Goal: Information Seeking & Learning: Learn about a topic

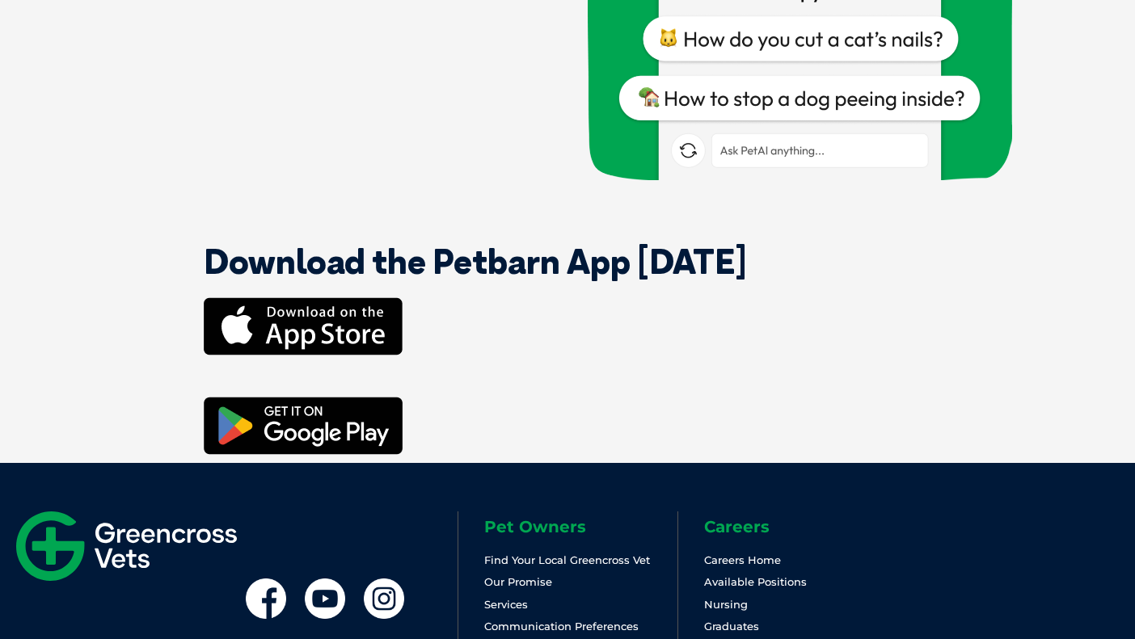
scroll to position [5791, 0]
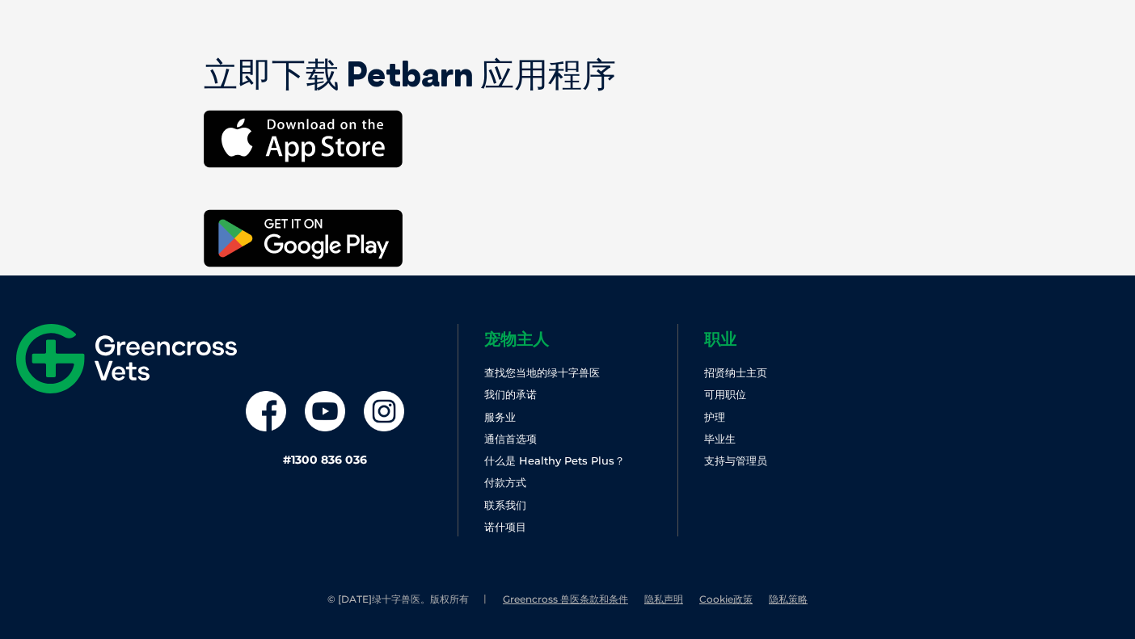
click at [506, 416] on link "服务业" at bounding box center [500, 417] width 32 height 13
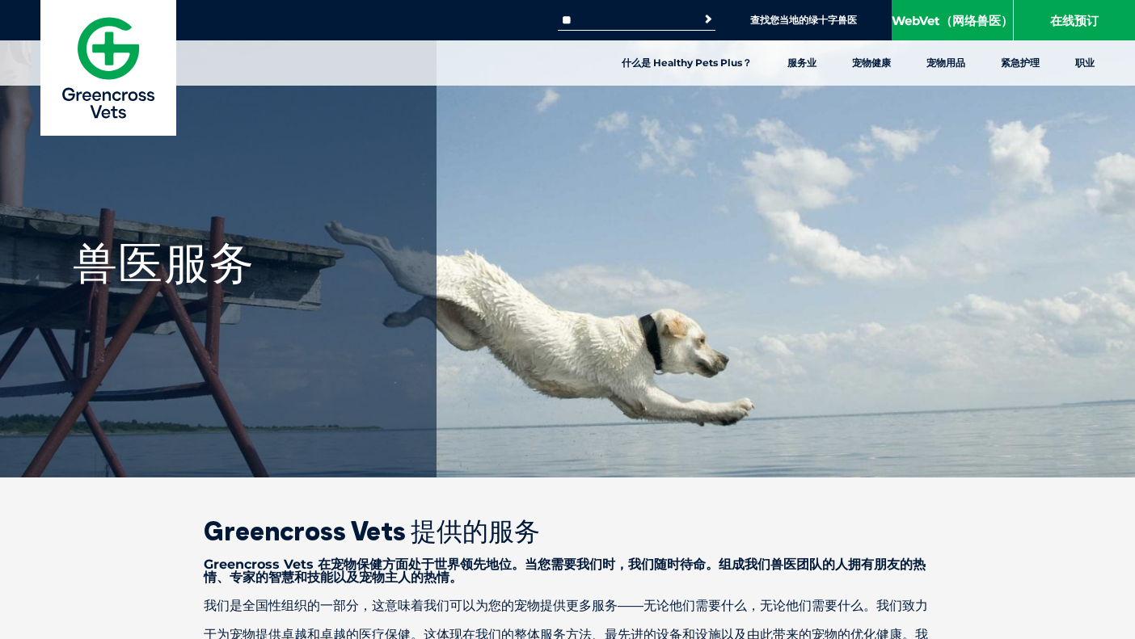
click at [740, 60] on link "什么是 Healthy Pets Plus？" at bounding box center [687, 62] width 166 height 45
